Goal: Task Accomplishment & Management: Use online tool/utility

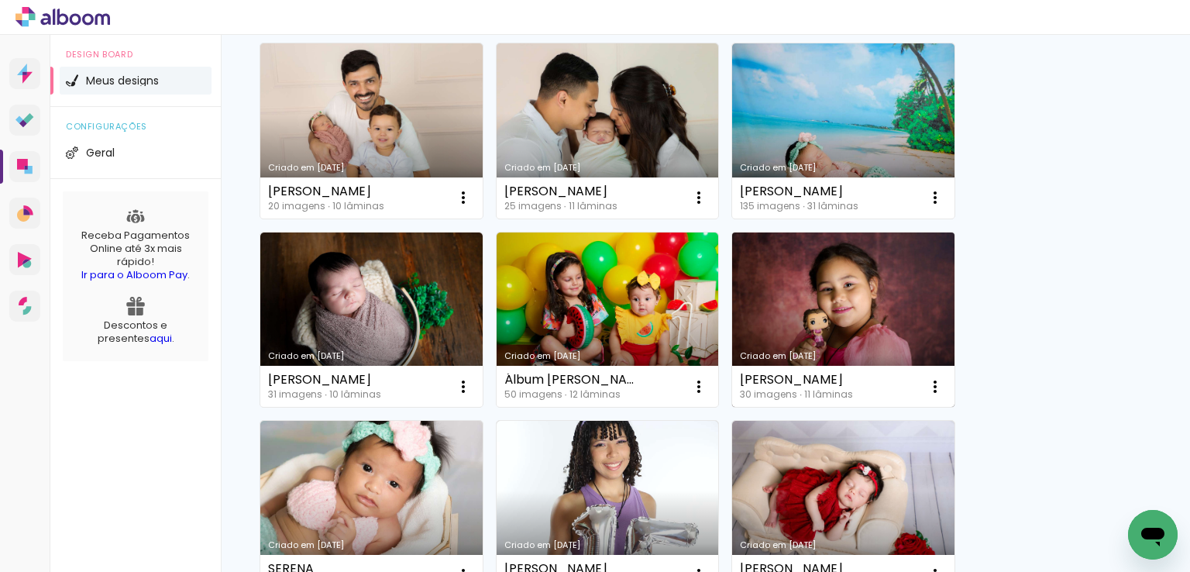
scroll to position [77, 0]
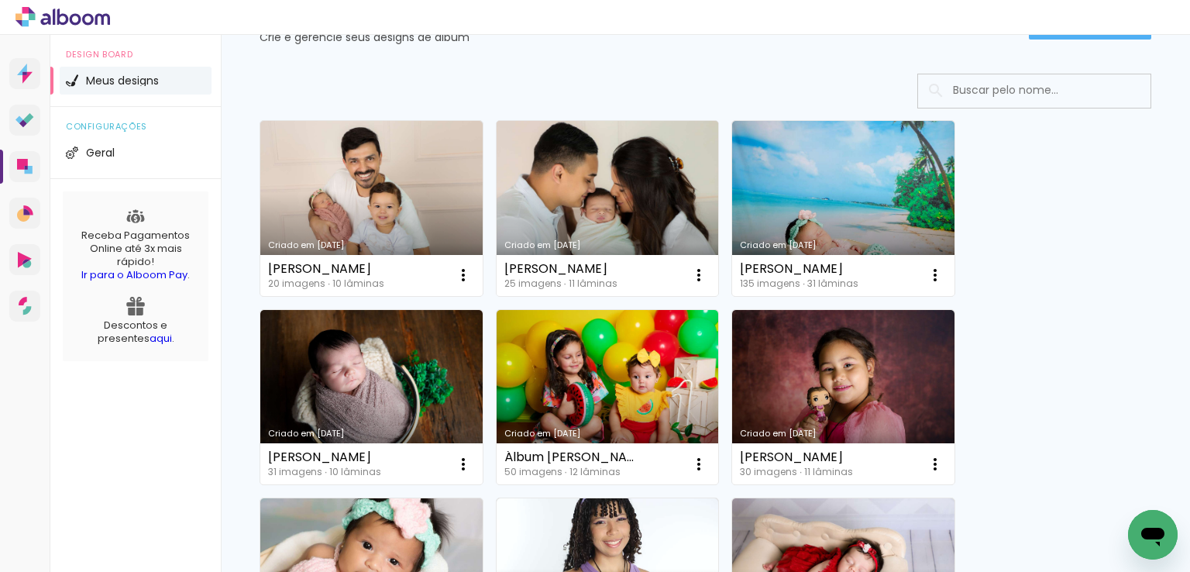
click at [660, 196] on link "Criado em [DATE]" at bounding box center [608, 208] width 222 height 175
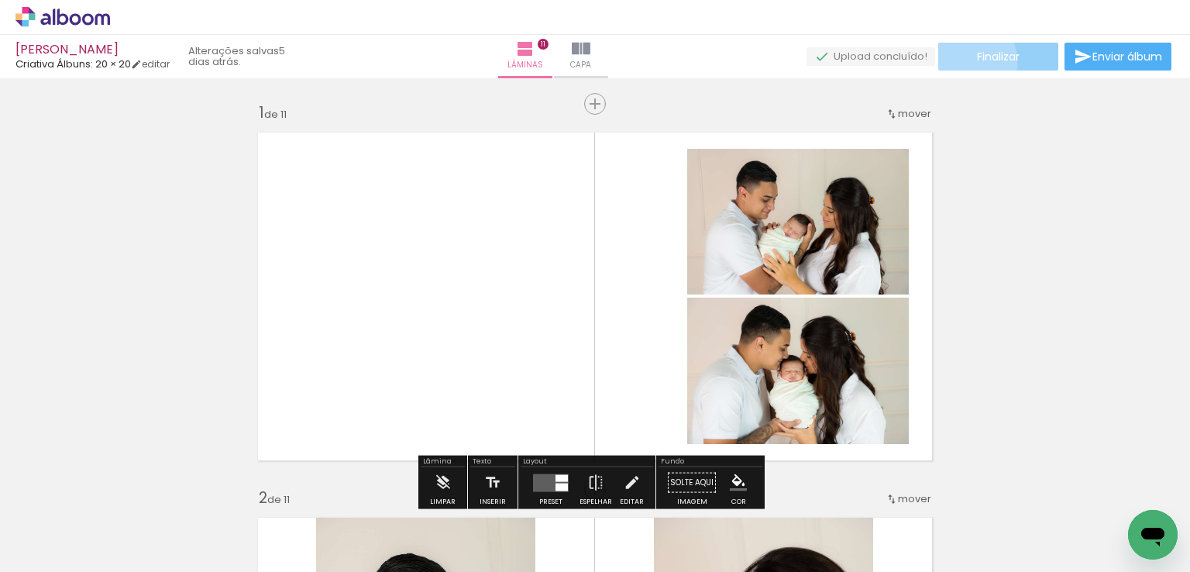
click at [965, 61] on paper-button "Finalizar" at bounding box center [998, 57] width 120 height 28
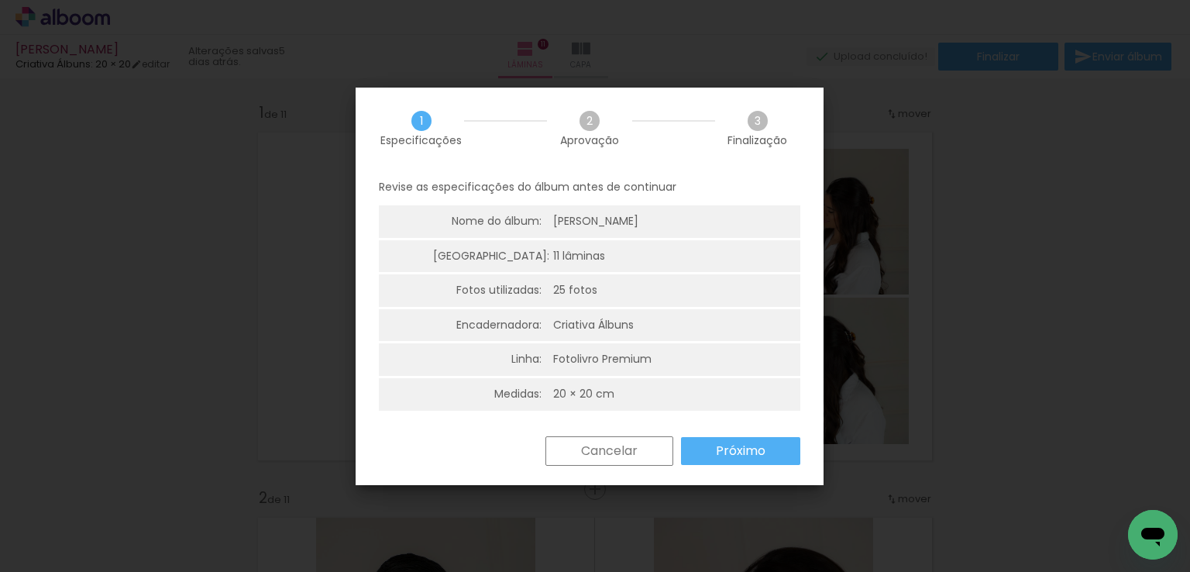
click at [703, 447] on paper-button "Próximo" at bounding box center [740, 451] width 119 height 28
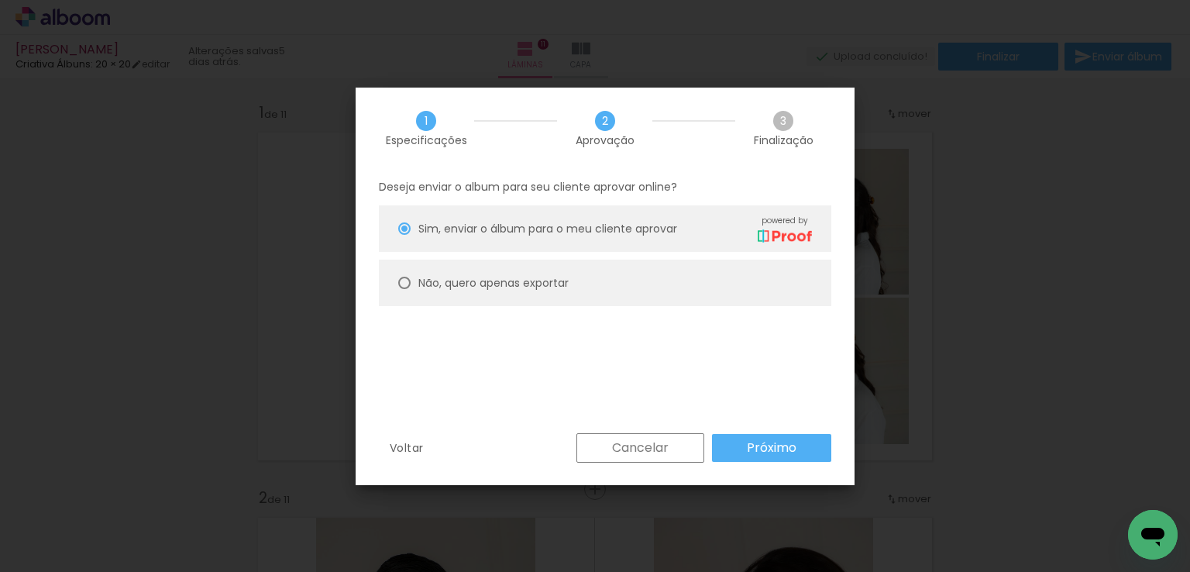
click at [0, 0] on slot "Próximo" at bounding box center [0, 0] width 0 height 0
